Goal: Task Accomplishment & Management: Use online tool/utility

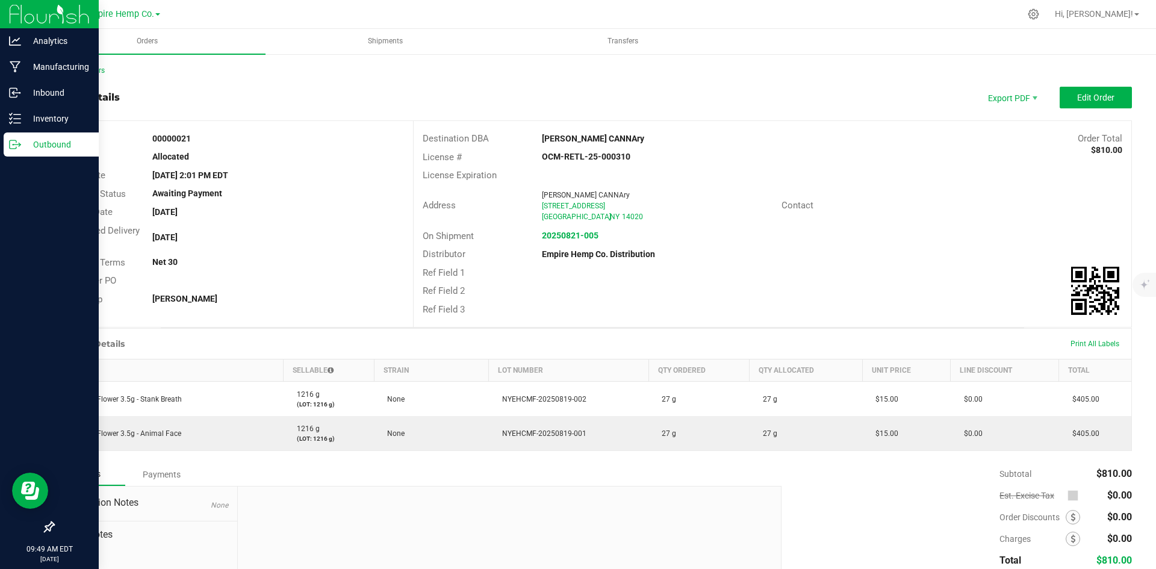
click at [64, 153] on div "Outbound" at bounding box center [51, 144] width 95 height 24
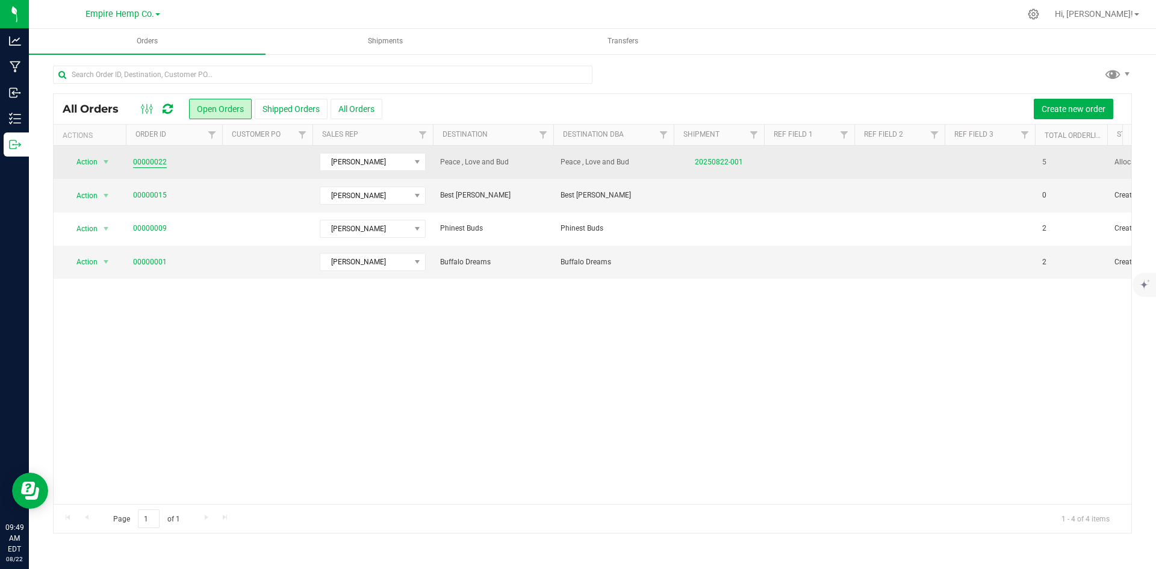
click at [145, 158] on link "00000022" at bounding box center [150, 161] width 34 height 11
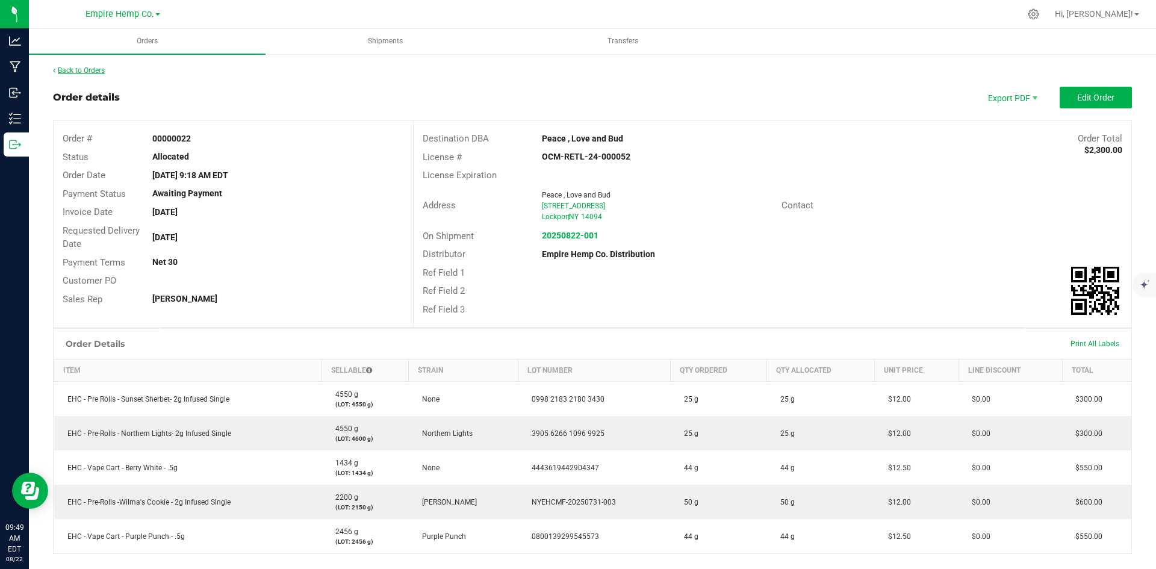
click at [66, 73] on link "Back to Orders" at bounding box center [79, 70] width 52 height 8
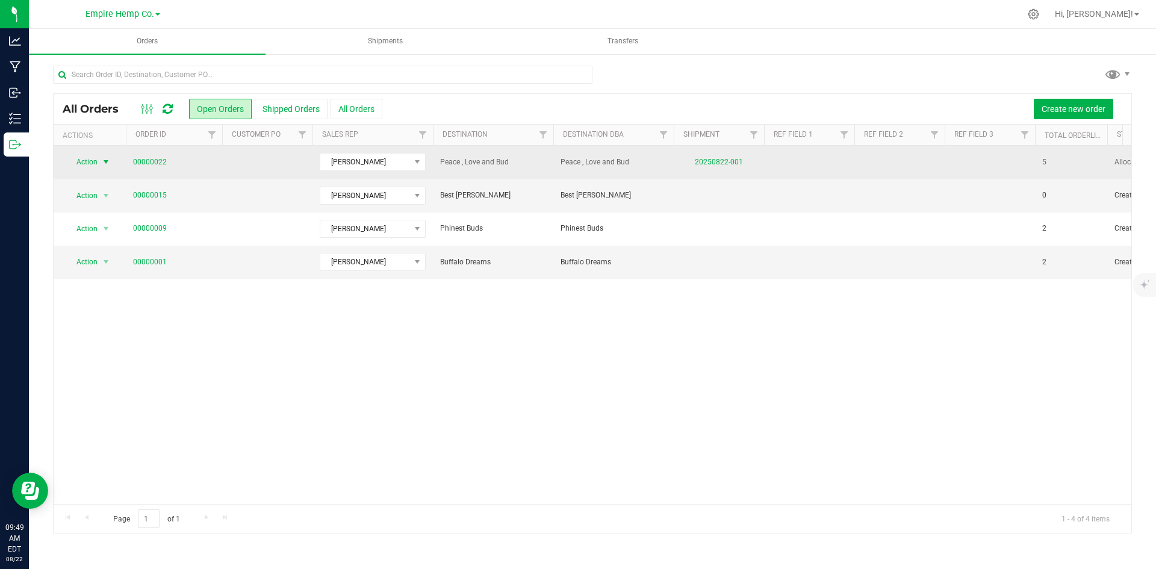
click at [96, 161] on span "Action" at bounding box center [82, 161] width 33 height 17
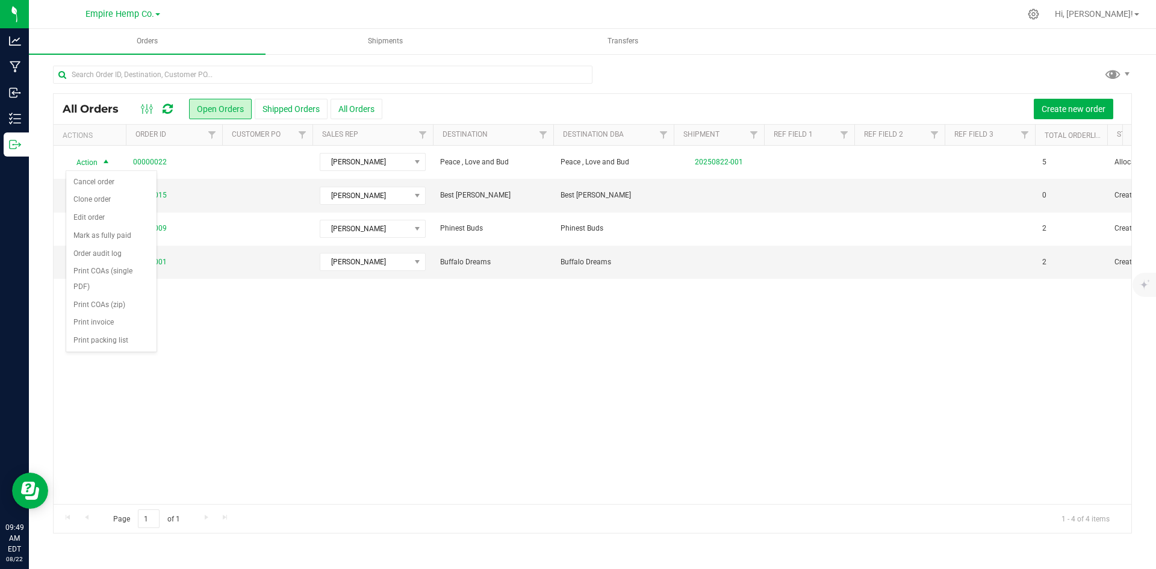
drag, startPoint x: 180, startPoint y: 290, endPoint x: 176, endPoint y: 279, distance: 12.2
click at [178, 291] on div "Action Action Cancel order Clone order Edit order Mark as fully paid Order audi…" at bounding box center [592, 325] width 1077 height 358
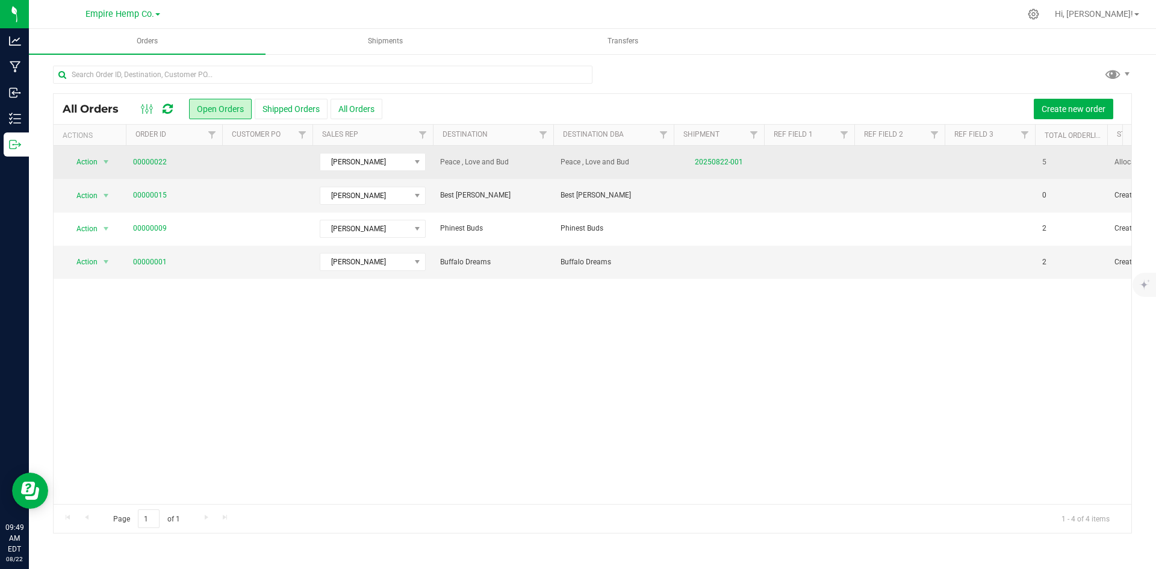
click at [161, 155] on td "00000022" at bounding box center [174, 162] width 96 height 33
click at [163, 163] on link "00000022" at bounding box center [150, 161] width 34 height 11
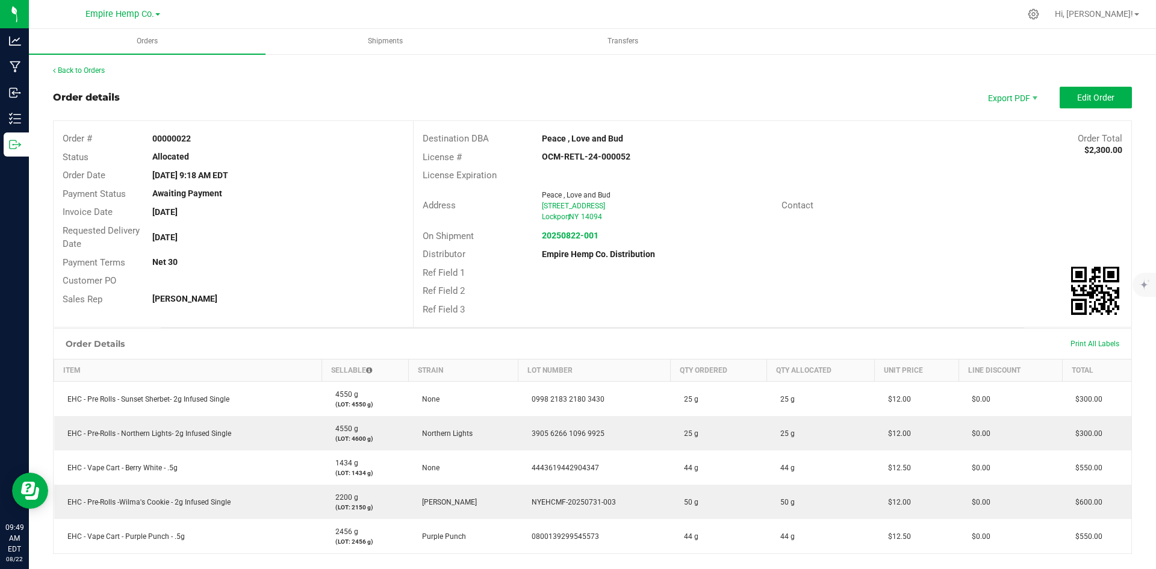
click at [1078, 349] on div "Print All Labels" at bounding box center [1094, 343] width 61 height 25
click at [1070, 343] on span "Print All Labels" at bounding box center [1094, 343] width 49 height 8
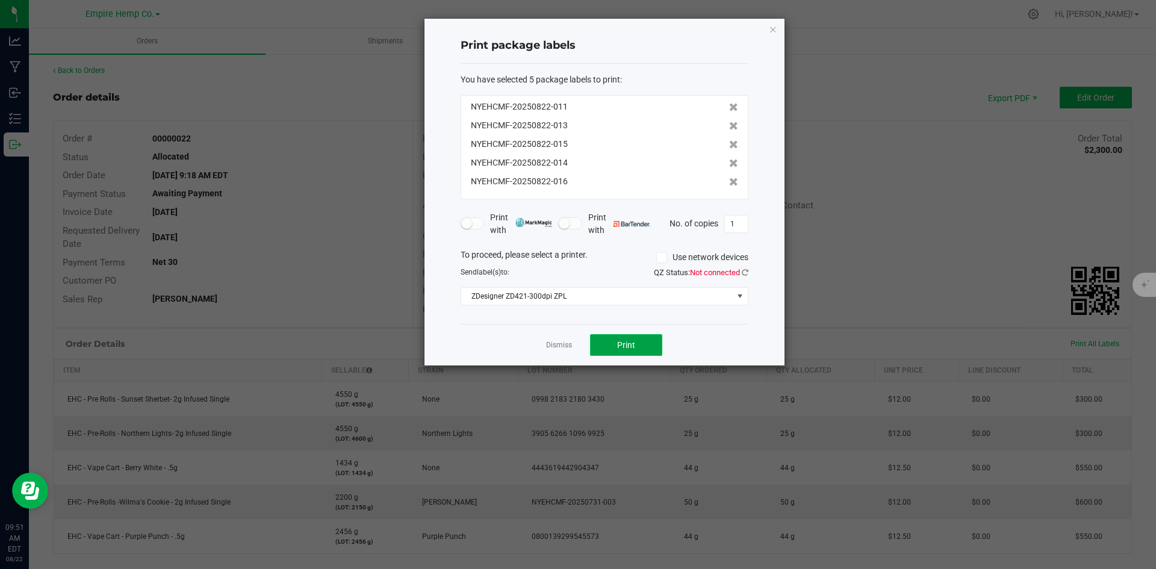
click at [620, 344] on span "Print" at bounding box center [626, 345] width 18 height 10
click at [557, 343] on link "Dismiss" at bounding box center [559, 345] width 26 height 10
